Goal: Task Accomplishment & Management: Use online tool/utility

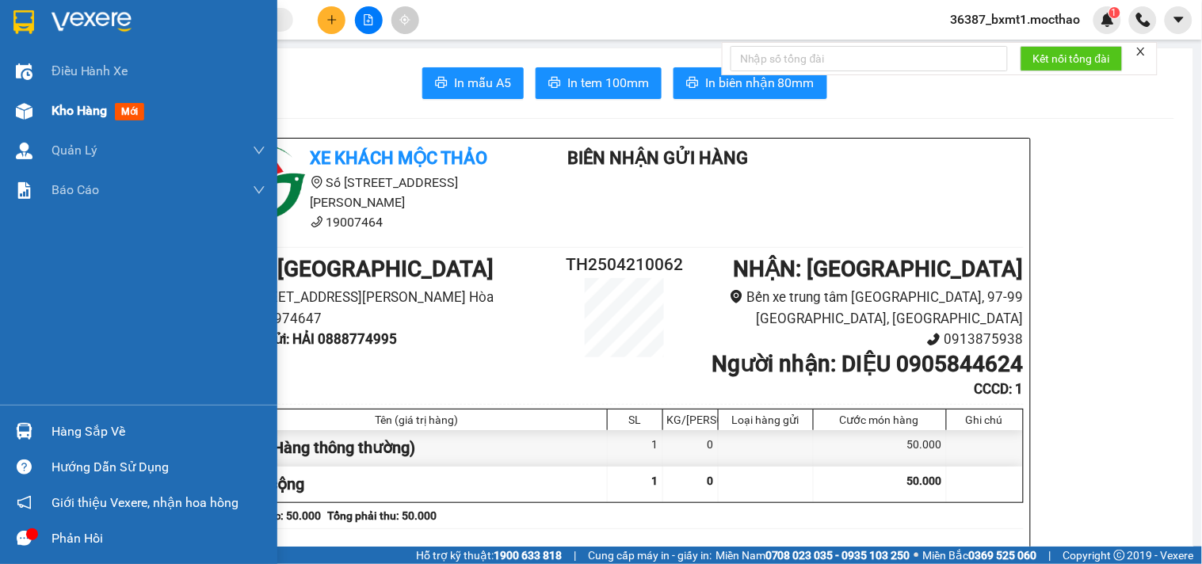
click at [58, 105] on span "Kho hàng" at bounding box center [78, 110] width 55 height 15
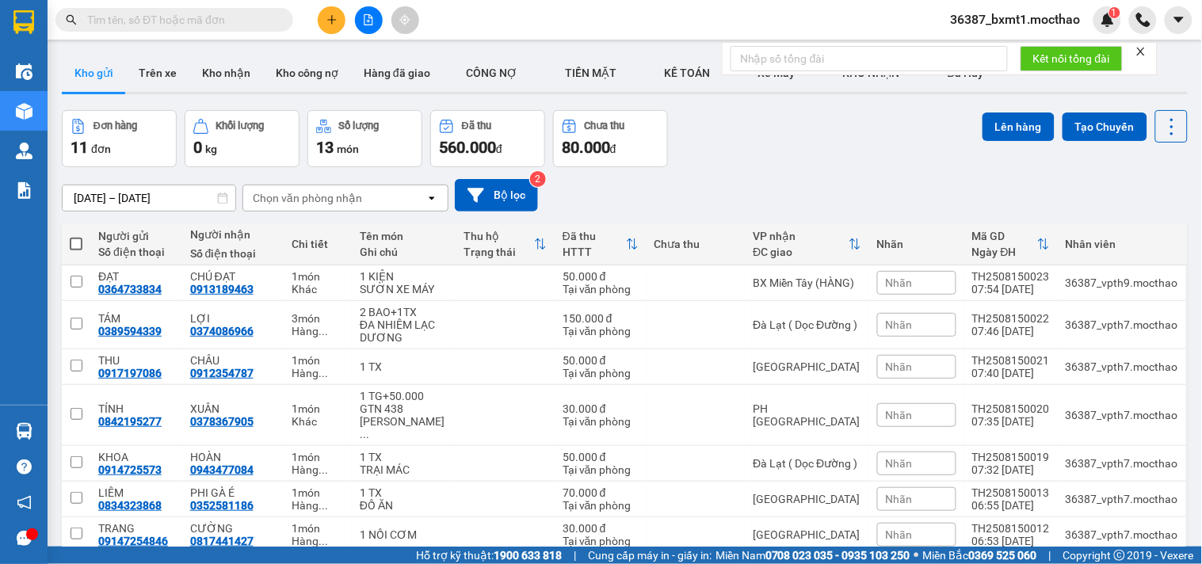
click at [1144, 51] on icon "close" at bounding box center [1140, 51] width 11 height 11
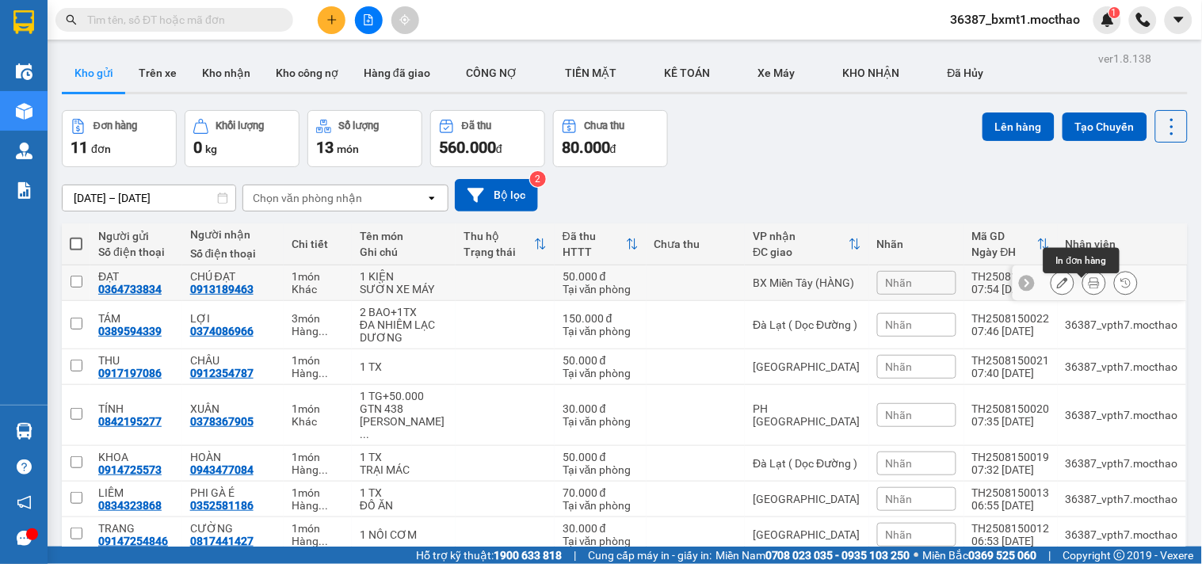
click at [1088, 288] on icon at bounding box center [1093, 282] width 11 height 11
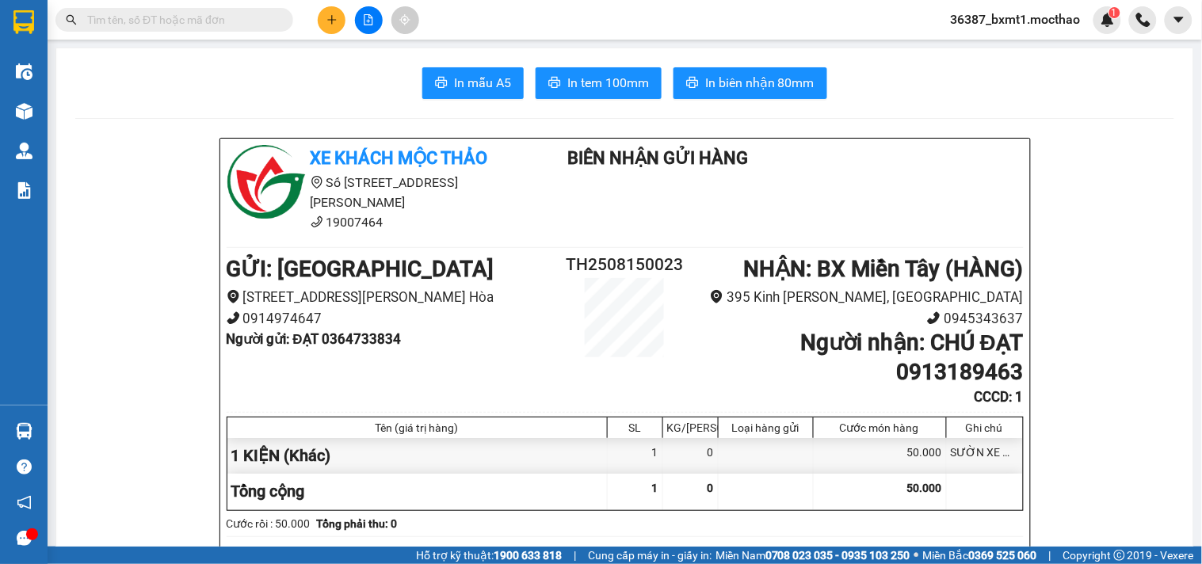
click at [1008, 20] on span "36387_bxmt1.mocthao" at bounding box center [1015, 20] width 155 height 20
click at [988, 51] on span "Đăng xuất" at bounding box center [1023, 48] width 121 height 17
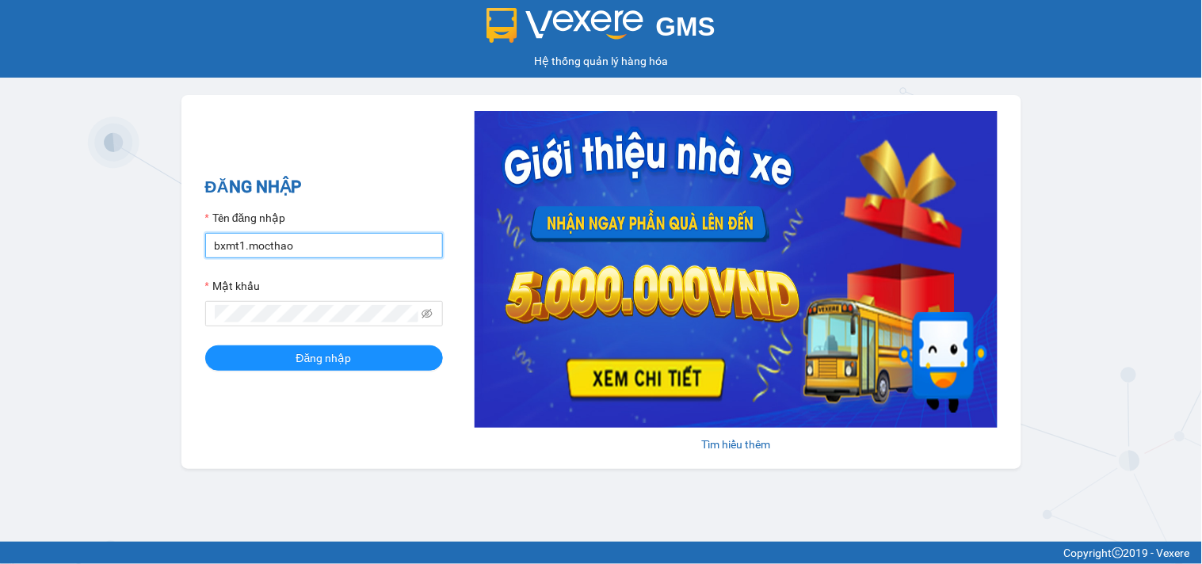
click at [272, 249] on input "bxmt1.mocthao" at bounding box center [324, 245] width 238 height 25
type input "vpth9.mocthao"
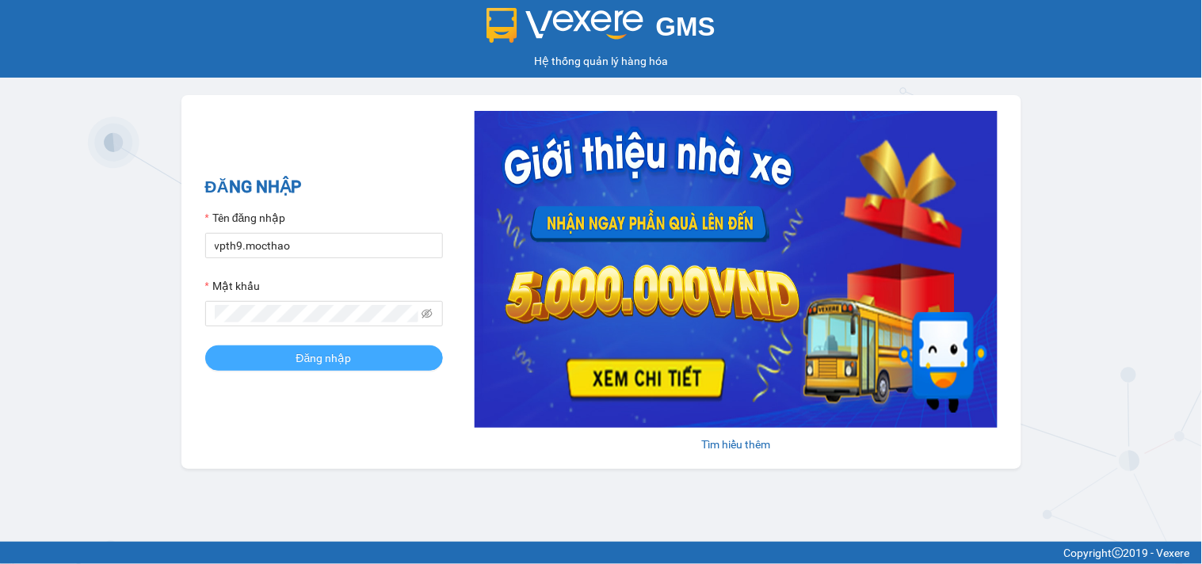
click at [365, 352] on button "Đăng nhập" at bounding box center [324, 357] width 238 height 25
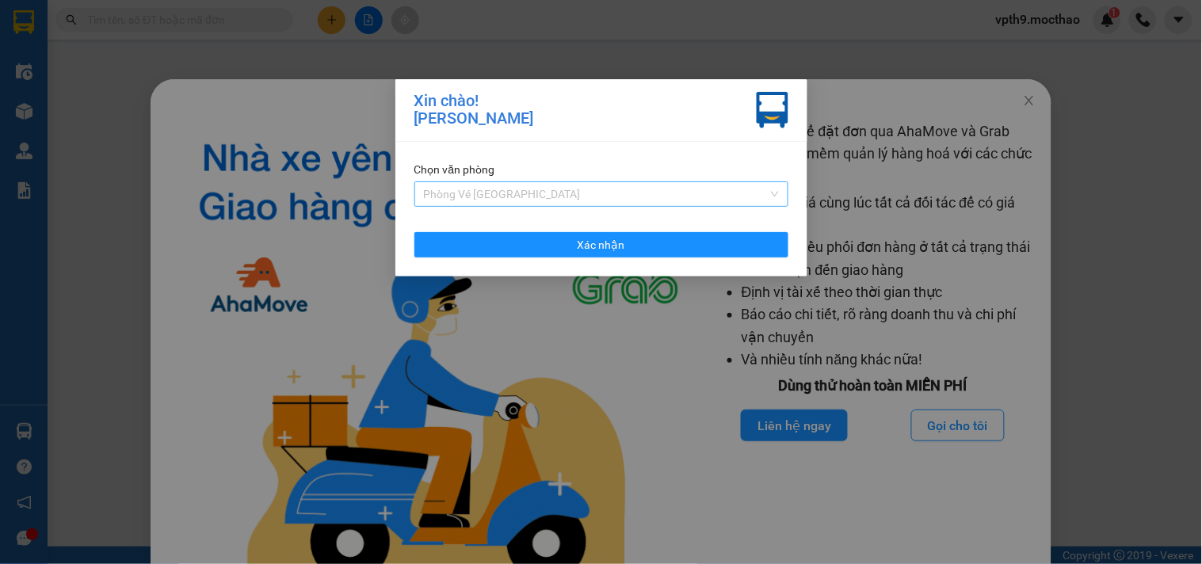
click at [566, 185] on span "Phòng Vé Tuy Hòa" at bounding box center [601, 194] width 355 height 24
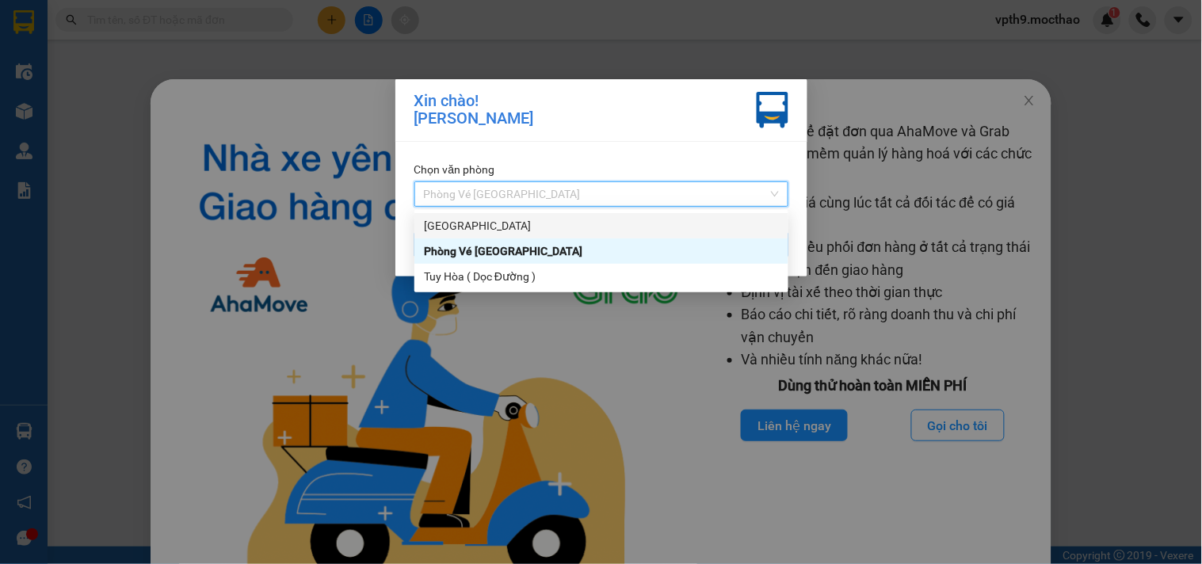
click at [440, 222] on div "[GEOGRAPHIC_DATA]" at bounding box center [601, 225] width 355 height 17
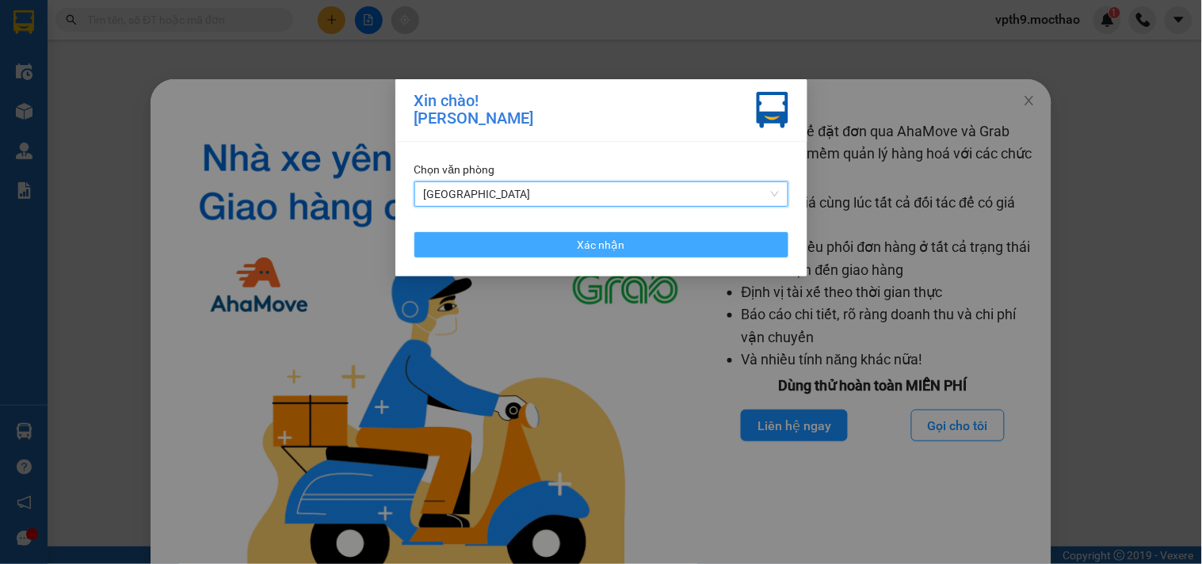
click at [571, 241] on button "Xác nhận" at bounding box center [601, 244] width 374 height 25
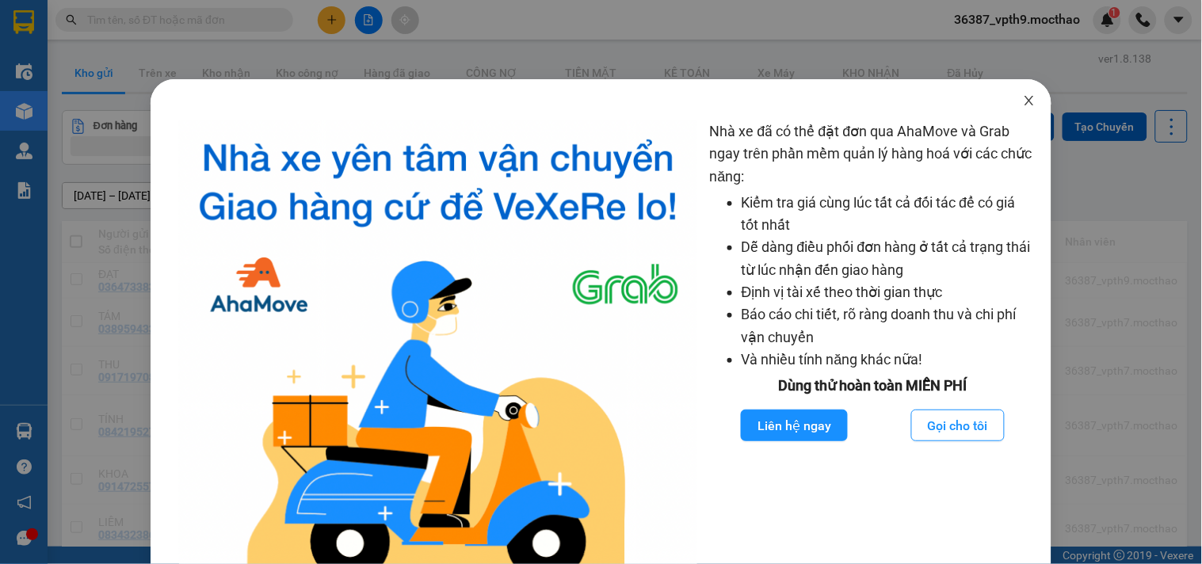
click at [1023, 107] on icon "close" at bounding box center [1029, 100] width 13 height 13
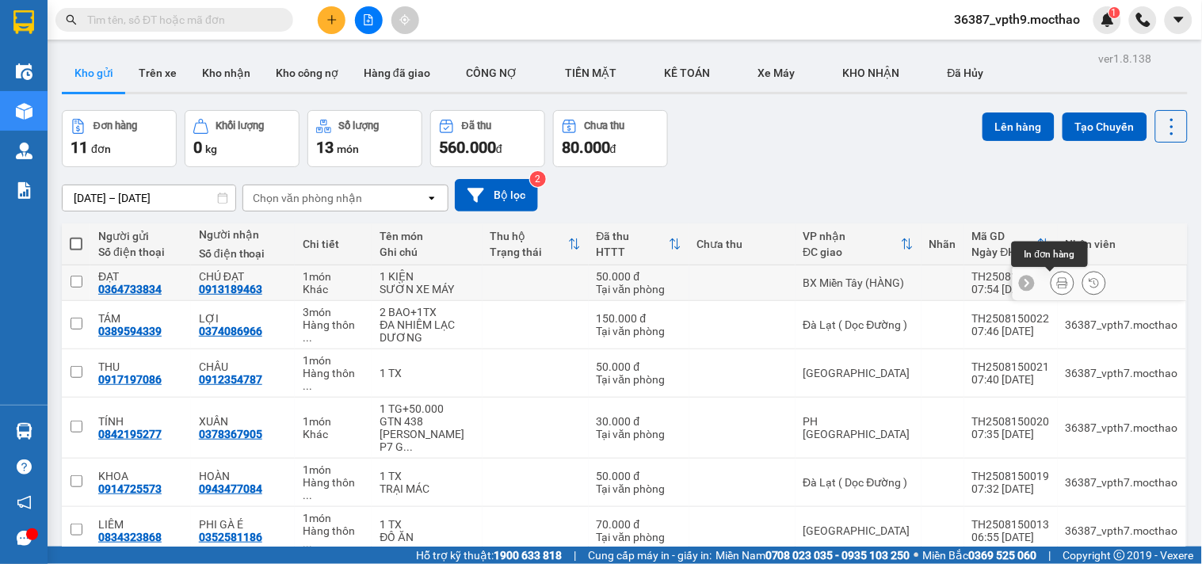
click at [1057, 283] on icon at bounding box center [1062, 282] width 11 height 11
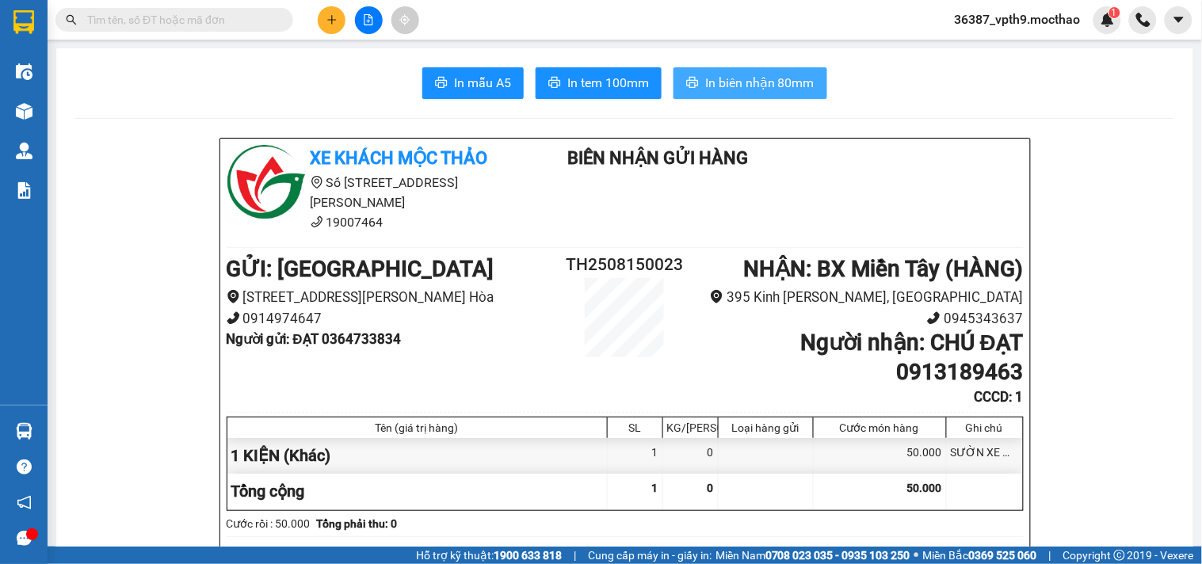
click at [737, 70] on button "In biên nhận 80mm" at bounding box center [750, 83] width 154 height 32
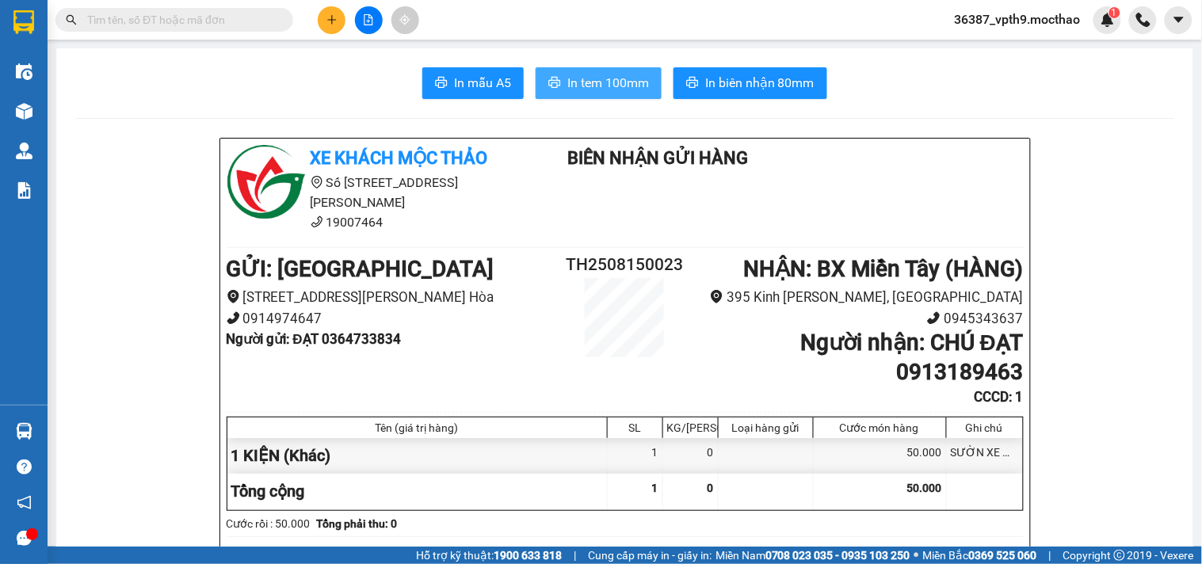
click at [594, 77] on span "In tem 100mm" at bounding box center [608, 83] width 82 height 20
click at [478, 72] on button "In mẫu A5" at bounding box center [472, 83] width 101 height 32
